Goal: Information Seeking & Learning: Find specific fact

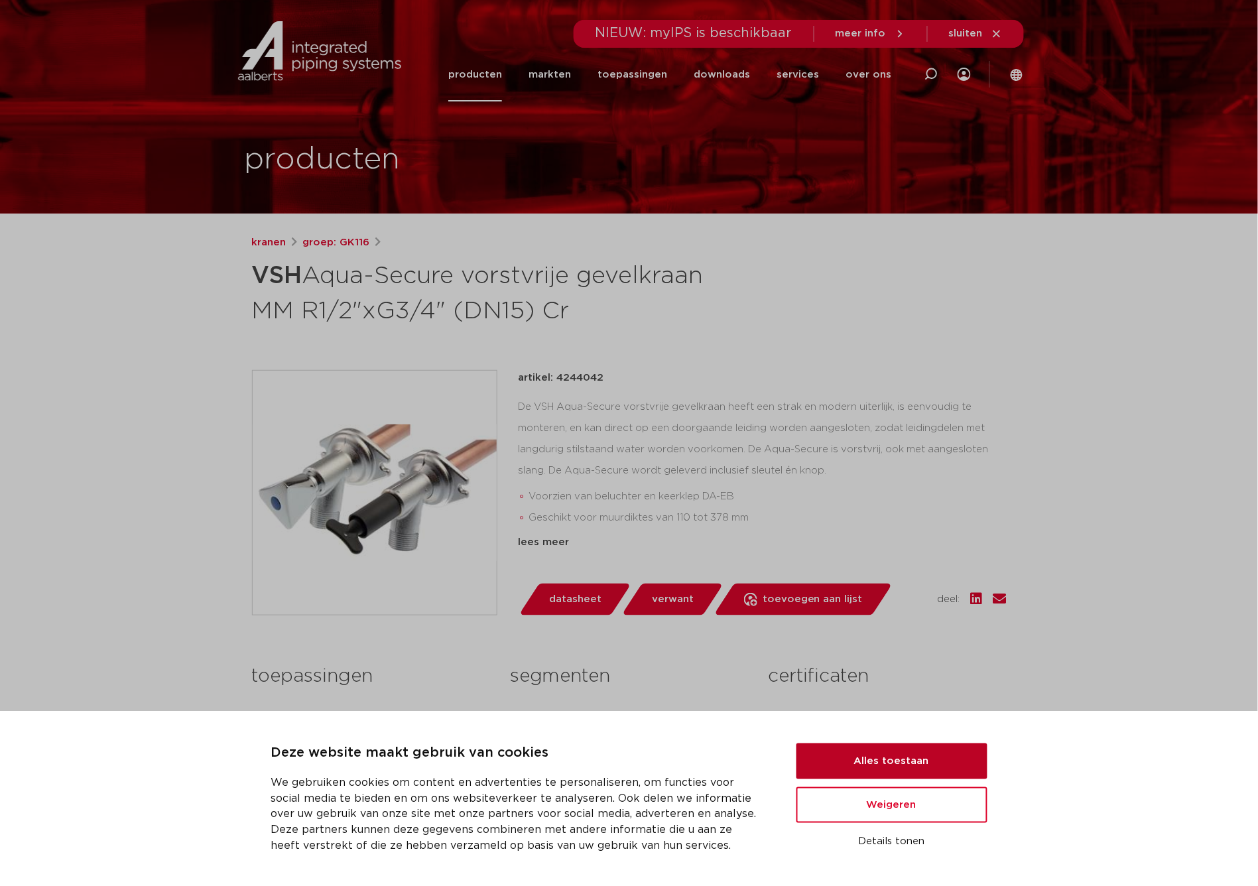
click at [879, 765] on button "Alles toestaan" at bounding box center [891, 761] width 191 height 36
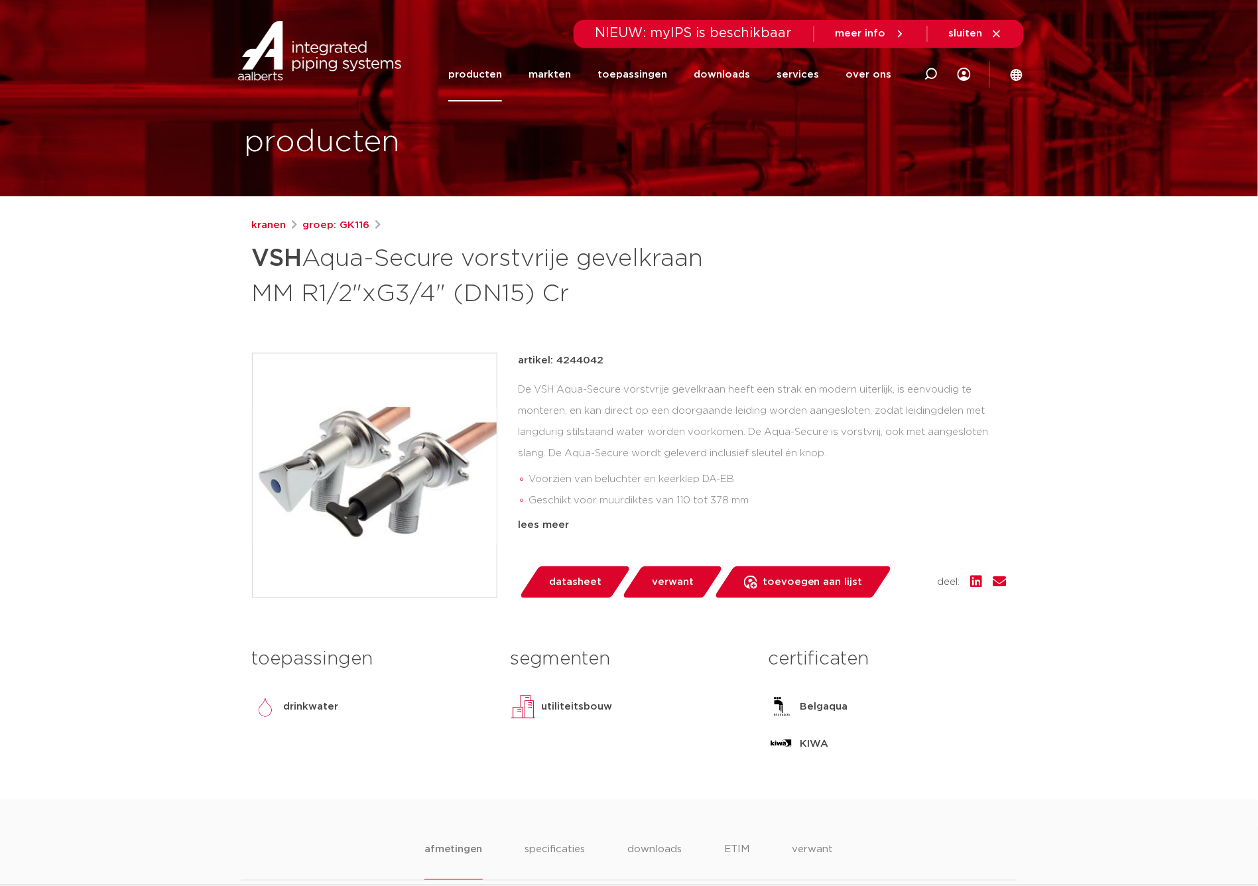
click at [661, 581] on span "verwant" at bounding box center [673, 582] width 42 height 21
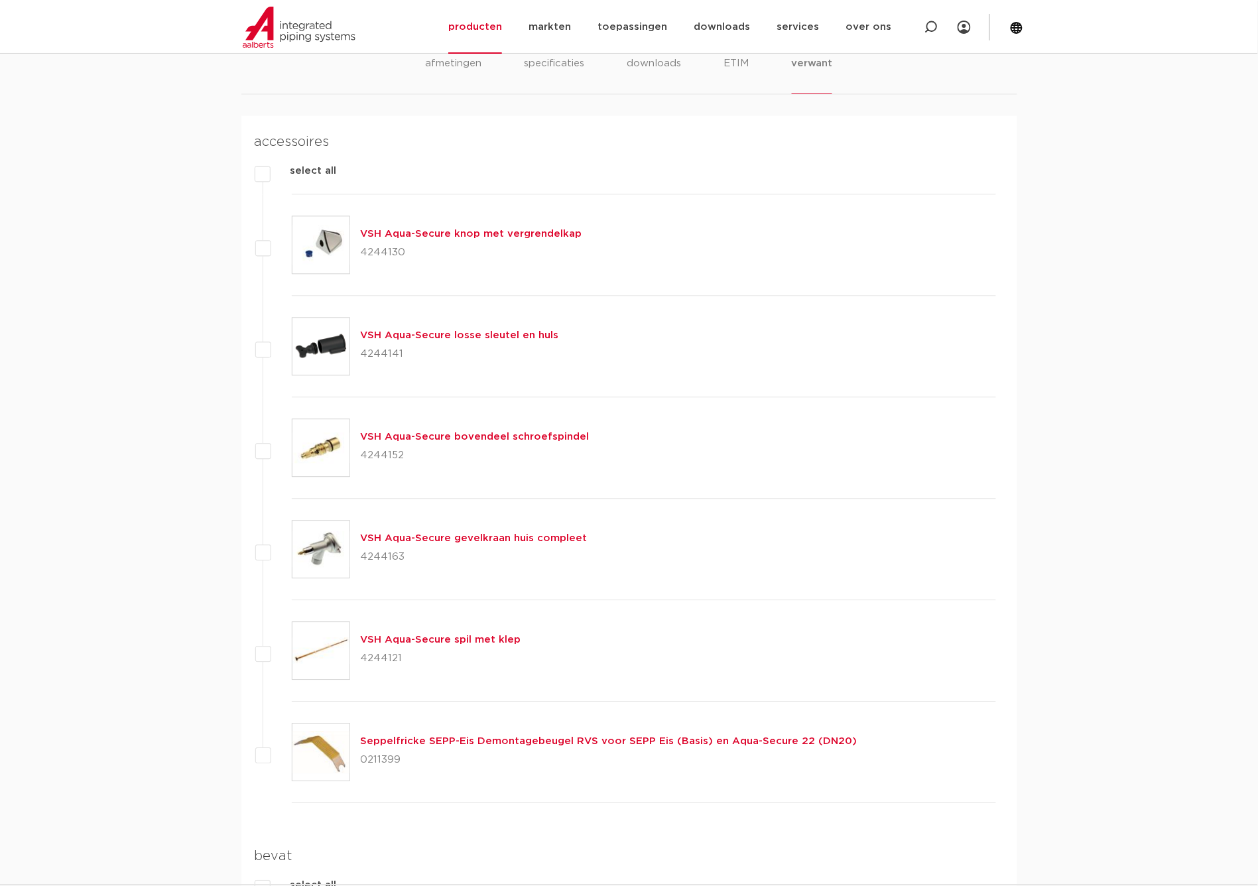
scroll to position [817, 0]
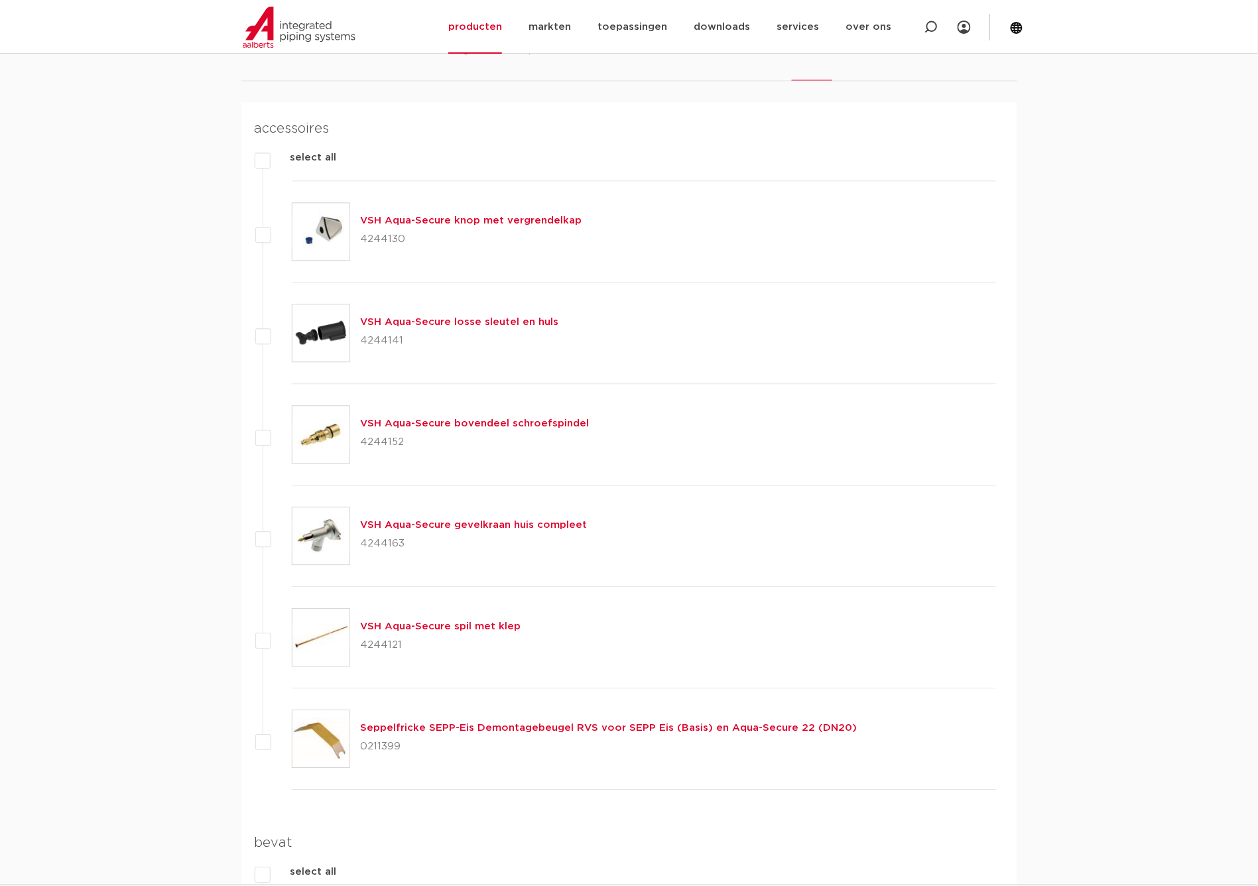
click at [437, 729] on link "Seppelfricke SEPP-Eis Demontagebeugel RVS voor SEPP Eis (Basis) en Aqua-Secure …" at bounding box center [609, 728] width 497 height 10
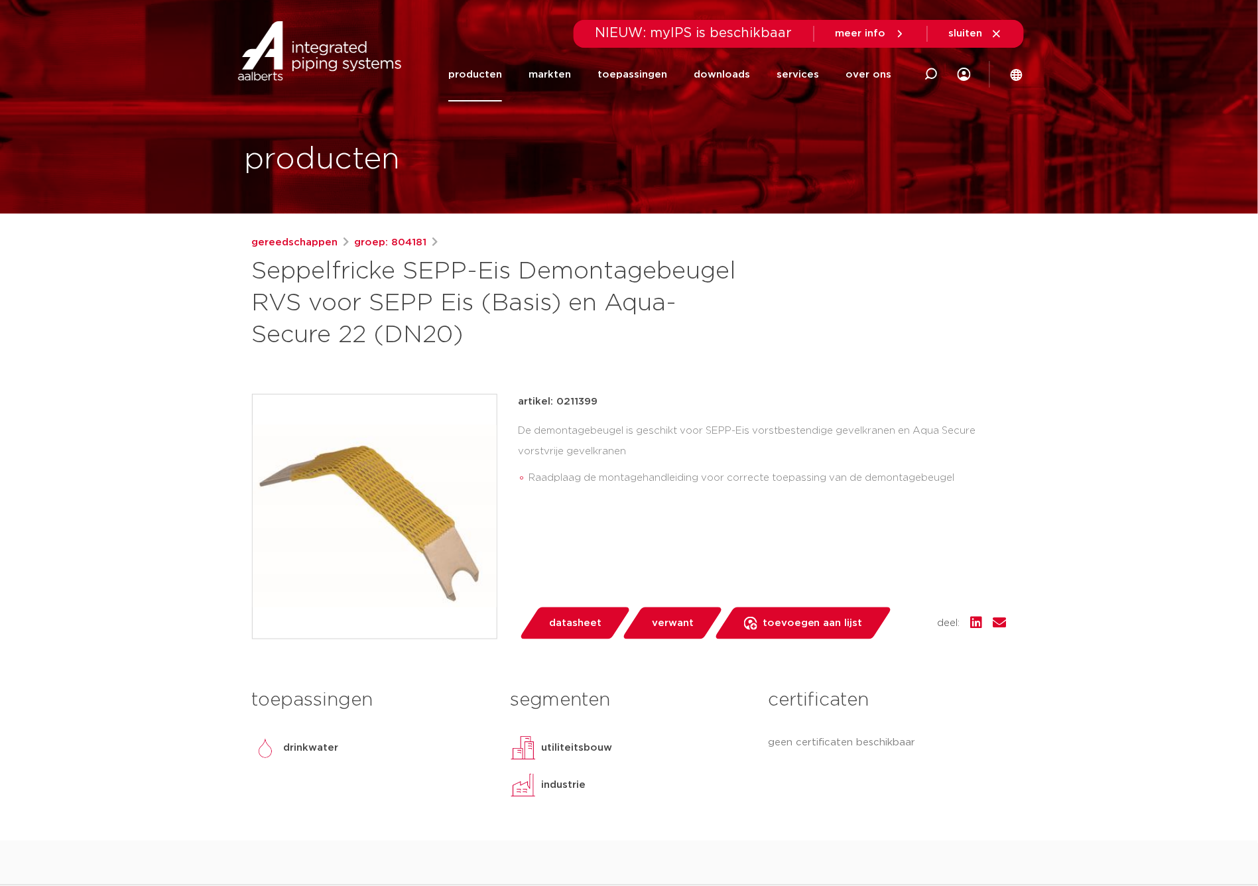
click at [580, 401] on p "artikel: 0211399" at bounding box center [559, 402] width 80 height 16
copy p "0211399"
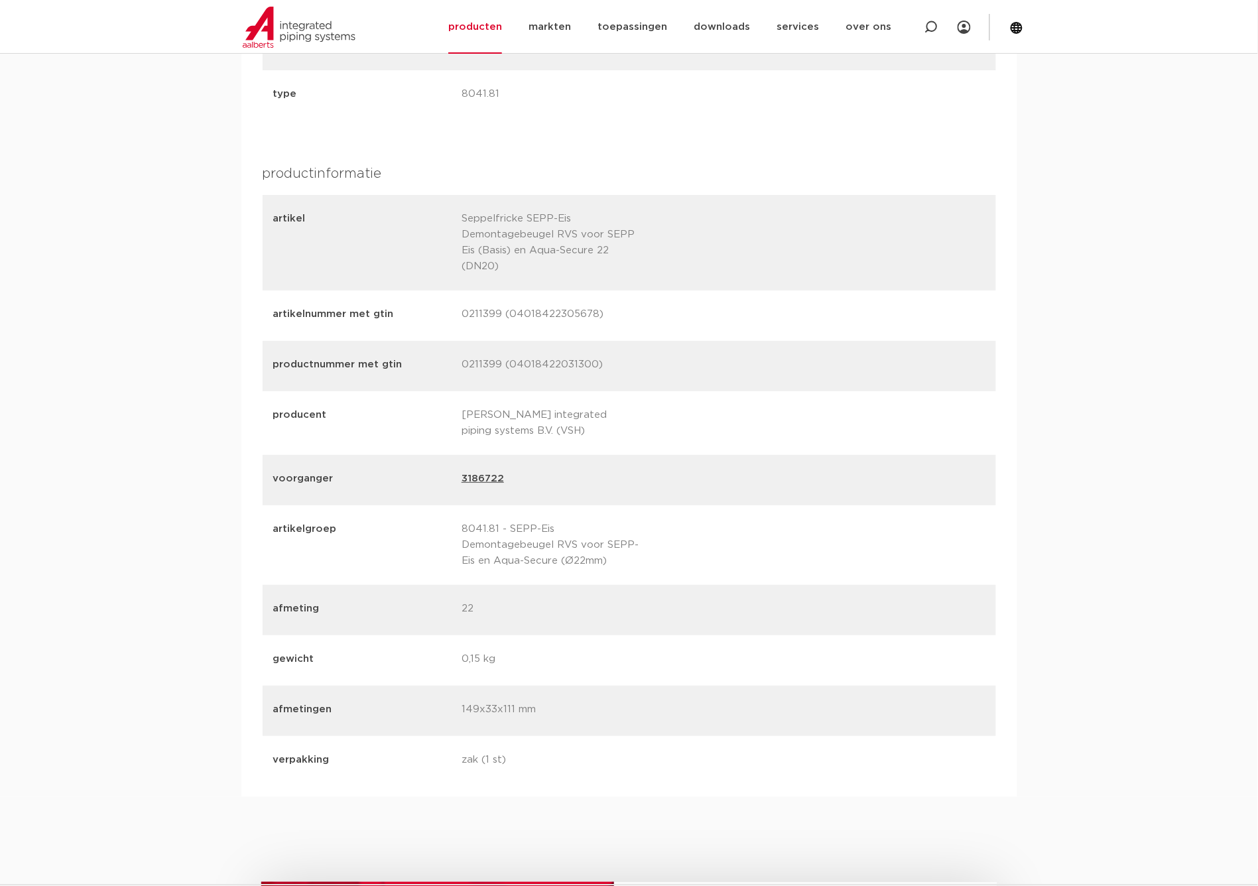
scroll to position [1493, 0]
click at [542, 304] on p "0211399 (04018422305678)" at bounding box center [551, 313] width 178 height 19
copy p "04018422305678"
click at [534, 355] on p "0211399 (04018422031300)" at bounding box center [551, 364] width 178 height 19
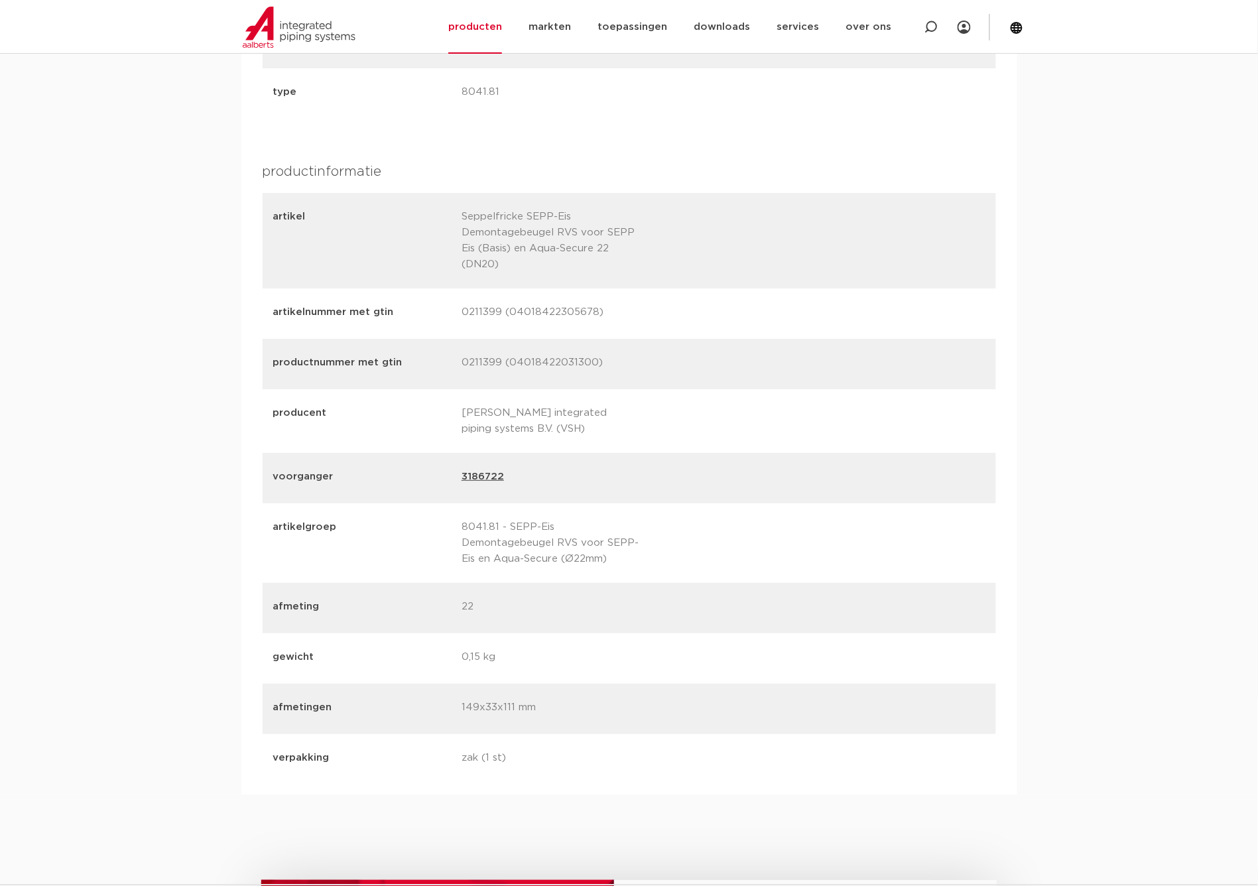
click at [534, 355] on p "0211399 (04018422031300)" at bounding box center [551, 364] width 178 height 19
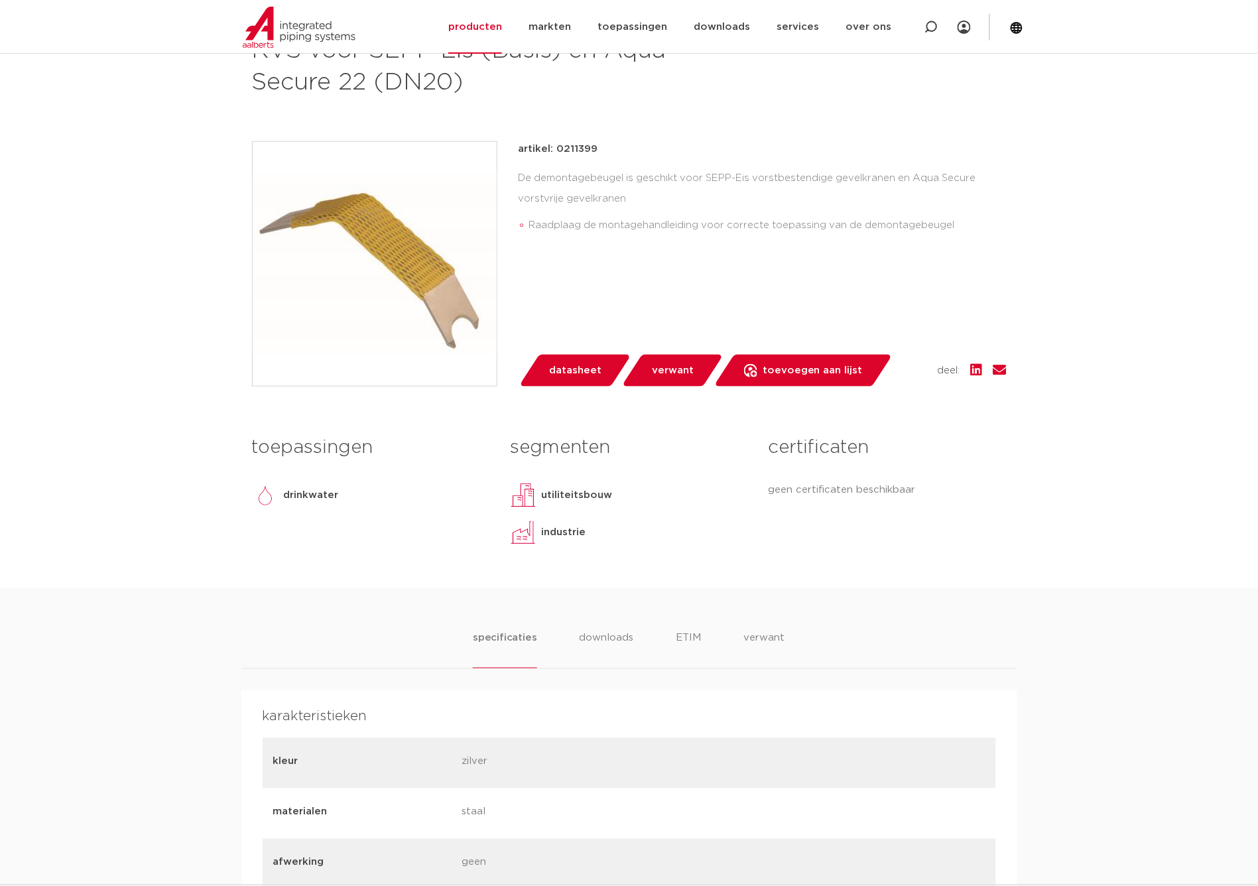
scroll to position [225, 0]
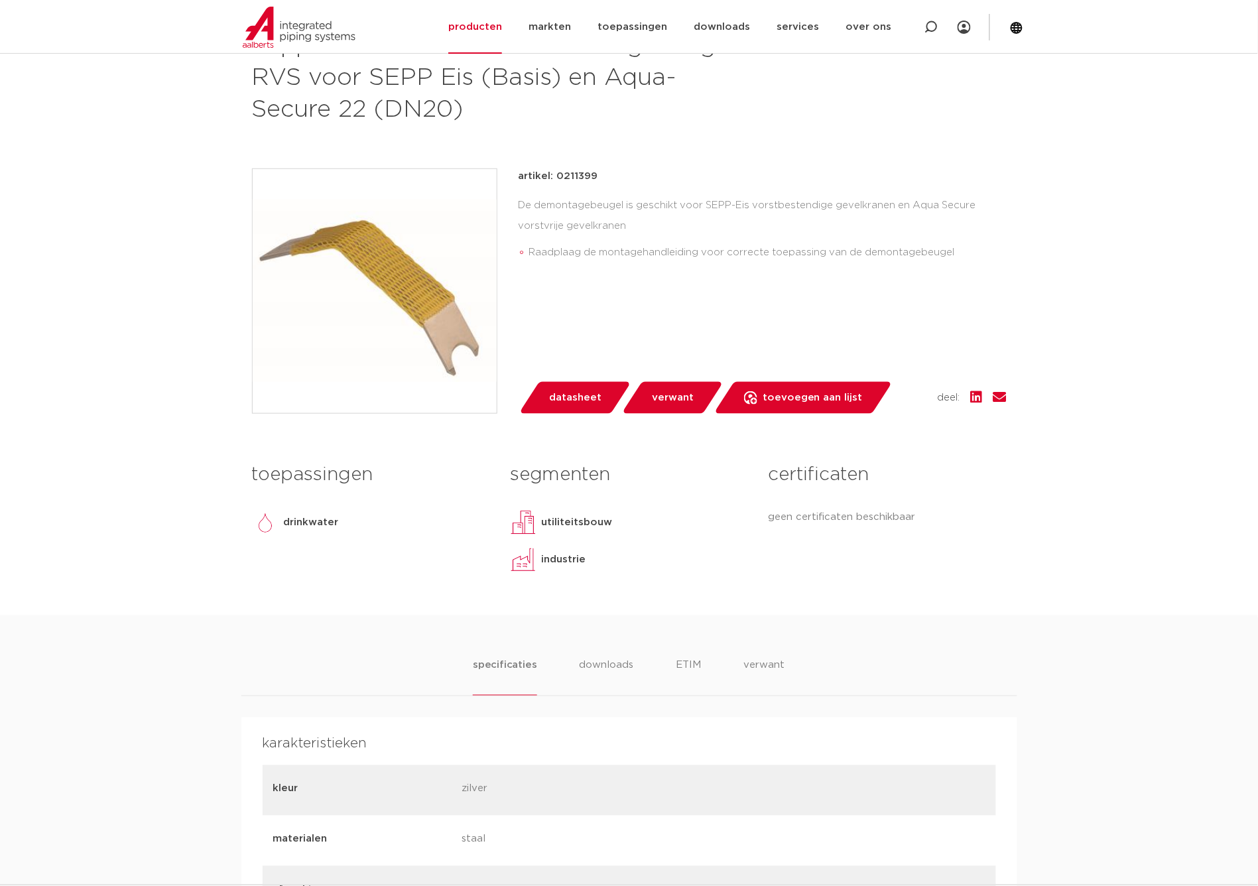
click at [577, 170] on p "artikel: 0211399" at bounding box center [559, 176] width 80 height 16
copy p "0211399"
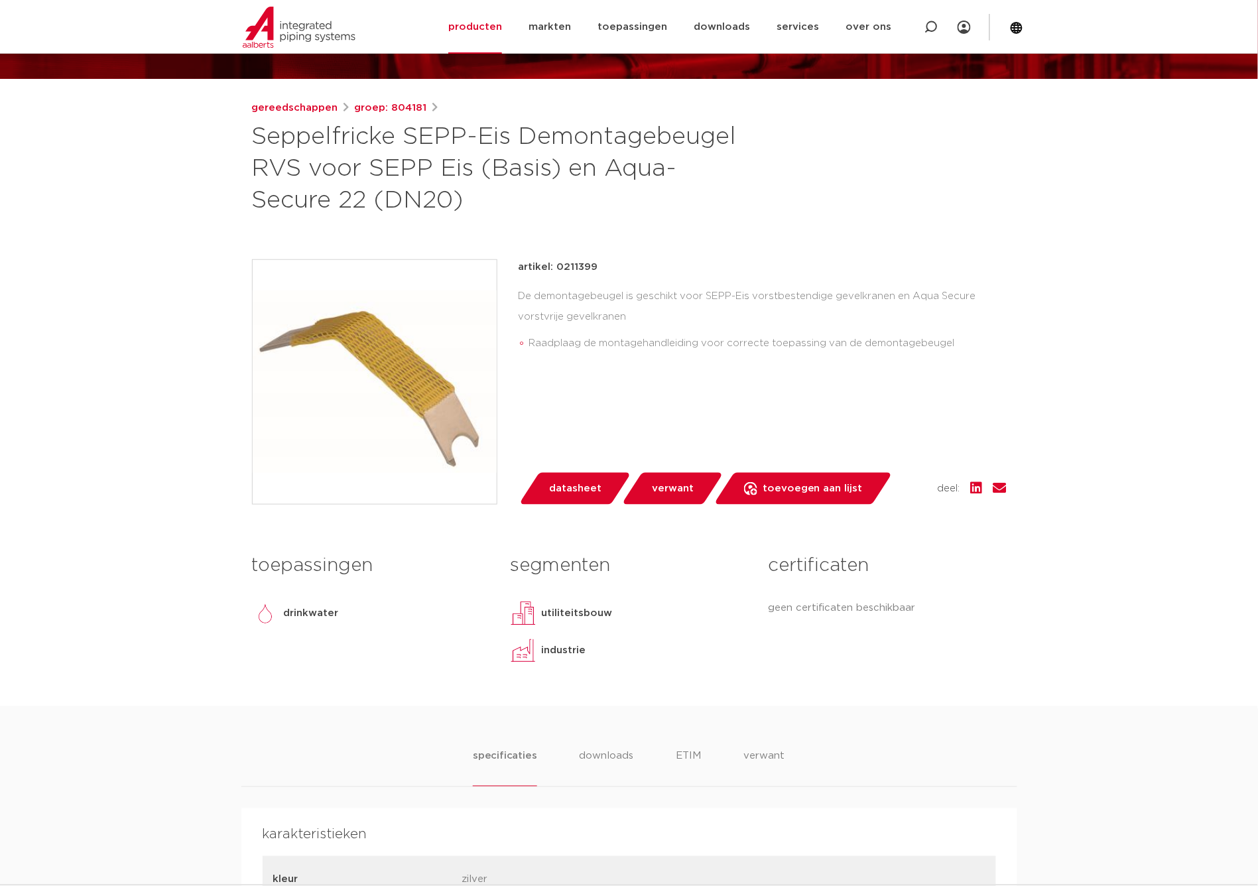
scroll to position [78, 0]
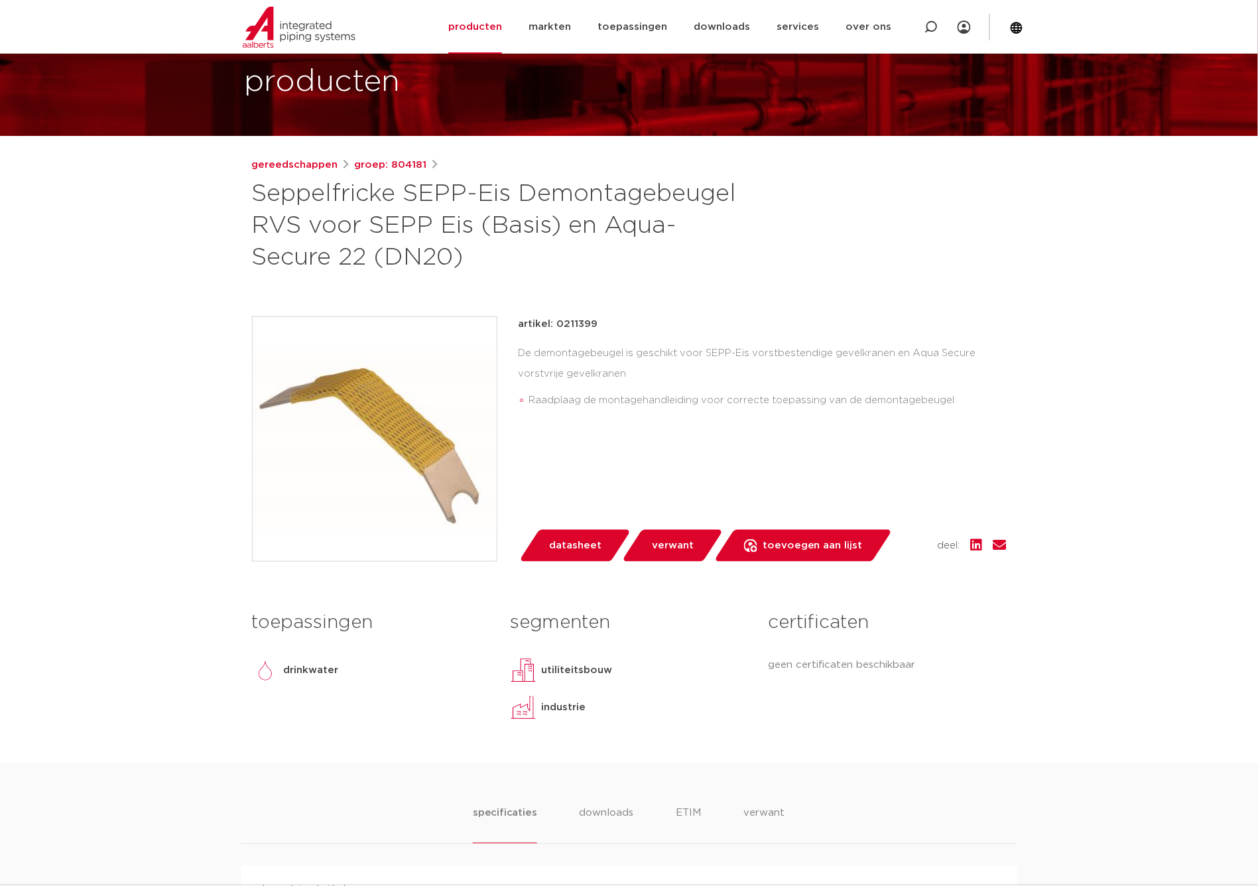
click at [584, 187] on h1 "Seppelfricke SEPP-Eis Demontagebeugel RVS voor SEPP Eis (Basis) en Aqua-Secure …" at bounding box center [501, 225] width 498 height 95
copy h1 "Demontagebeugel"
click at [572, 322] on p "artikel: 0211399" at bounding box center [559, 324] width 80 height 16
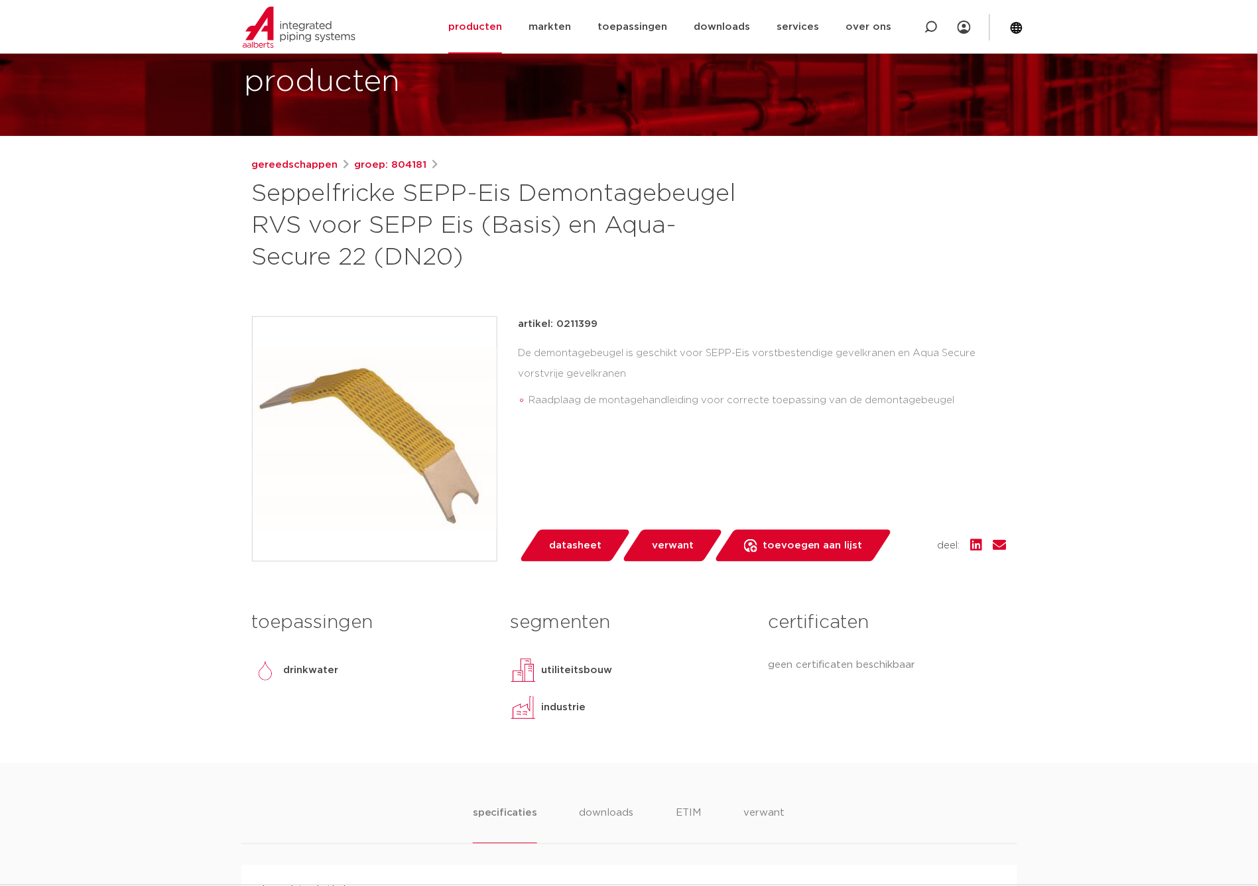
copy p "0211399"
